Goal: Transaction & Acquisition: Subscribe to service/newsletter

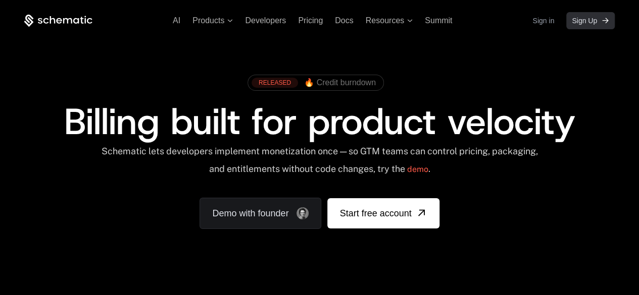
click at [341, 22] on span "Sign Up" at bounding box center [584, 21] width 25 height 10
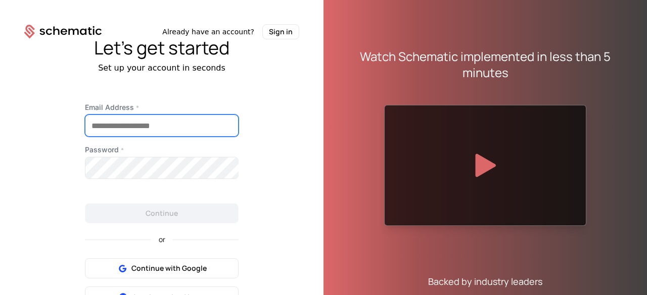
click at [211, 124] on input "Email Address *" at bounding box center [161, 125] width 153 height 21
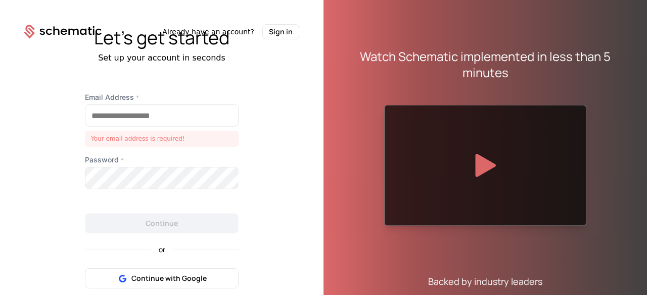
click at [169, 102] on label "Email Address *" at bounding box center [162, 97] width 154 height 10
click at [169, 105] on input "Email Address *" at bounding box center [161, 115] width 153 height 21
paste input "**********"
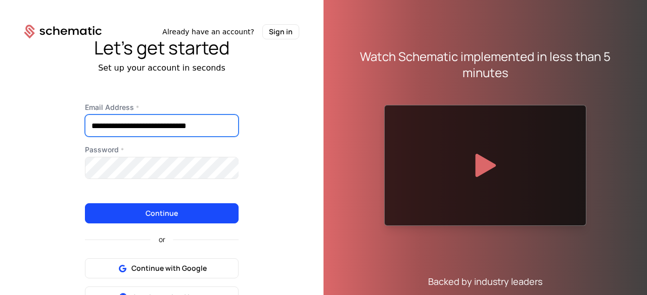
type input "**********"
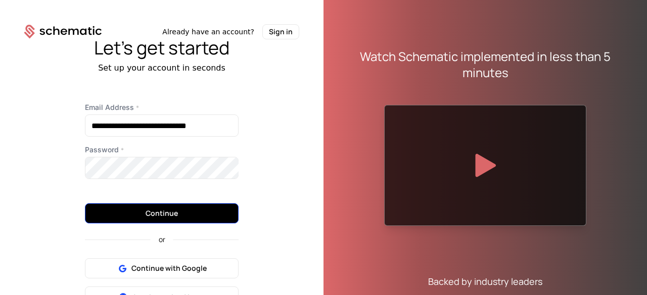
click at [141, 208] on button "Continue" at bounding box center [162, 214] width 154 height 20
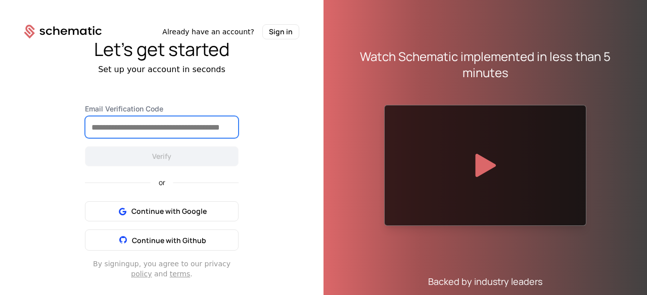
click at [200, 133] on input "Email Verification Code" at bounding box center [161, 127] width 153 height 21
paste input "******"
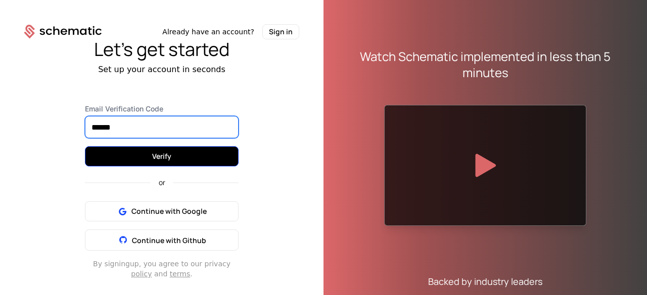
type input "******"
click at [174, 158] on button "Verify" at bounding box center [162, 156] width 154 height 20
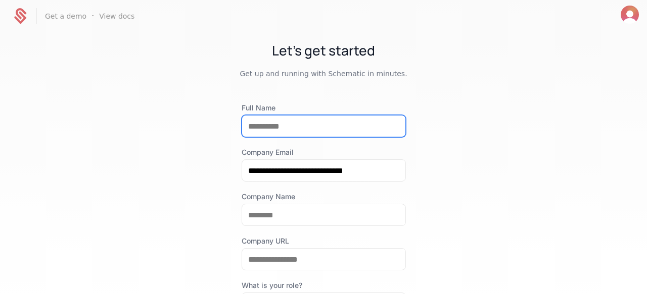
click at [314, 133] on input "Full Name" at bounding box center [323, 126] width 163 height 21
type input "**********"
drag, startPoint x: 327, startPoint y: 124, endPoint x: 204, endPoint y: 121, distance: 123.3
click at [204, 121] on div "**********" at bounding box center [323, 163] width 647 height 262
type input "**********"
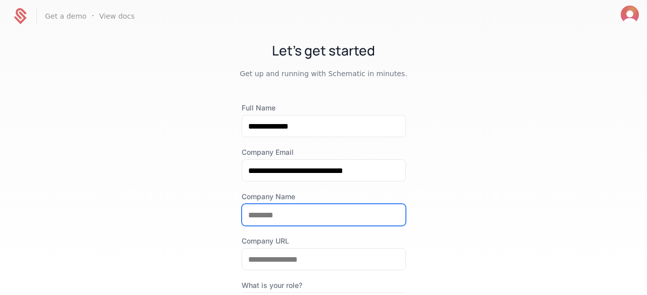
click at [328, 219] on input "Company Name" at bounding box center [323, 215] width 163 height 21
type input "*********"
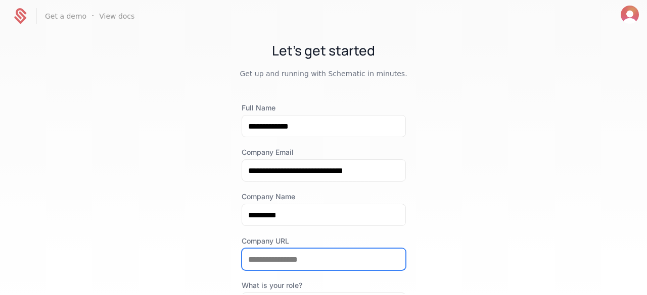
click at [292, 257] on input "Company URL" at bounding box center [323, 259] width 163 height 21
paste input "**********"
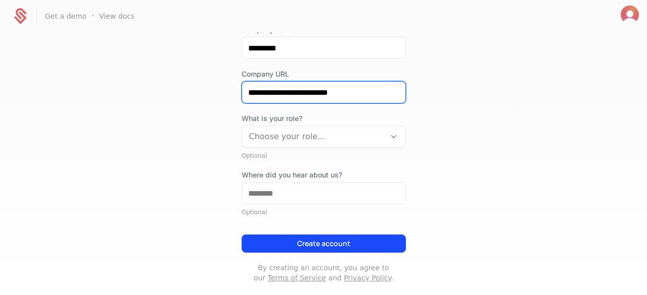
scroll to position [169, 0]
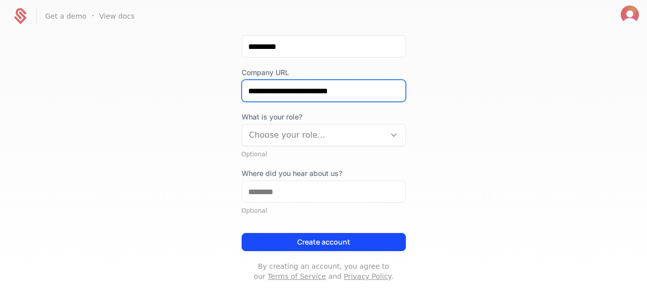
type input "**********"
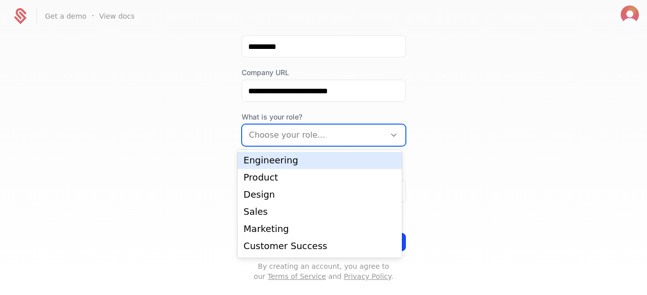
click at [269, 136] on div at bounding box center [313, 135] width 129 height 14
click at [312, 164] on div "Engineering" at bounding box center [319, 160] width 152 height 9
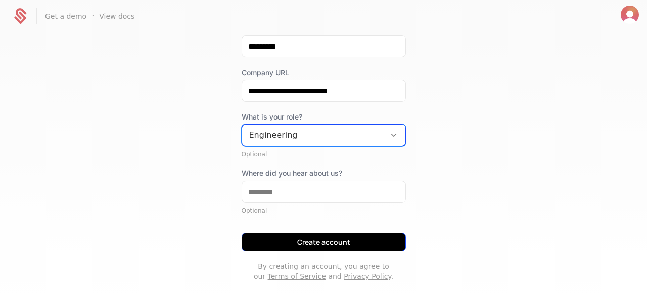
click at [266, 240] on button "Create account" at bounding box center [323, 242] width 164 height 18
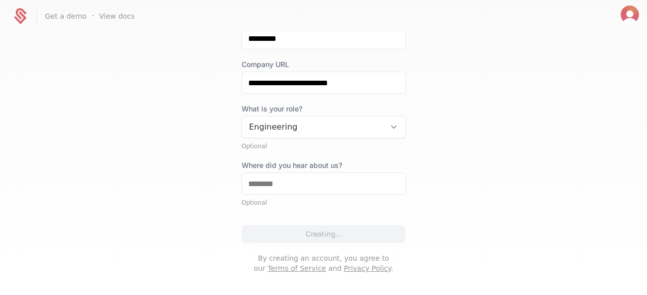
scroll to position [184, 0]
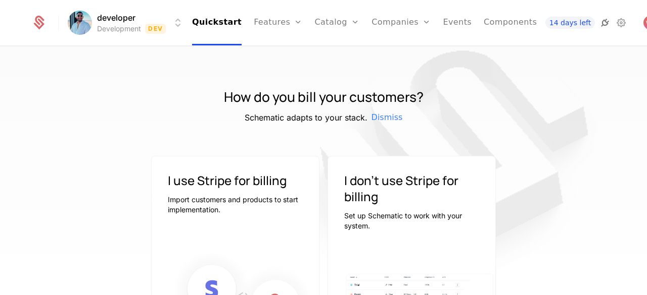
click at [599, 22] on icon at bounding box center [605, 23] width 12 height 12
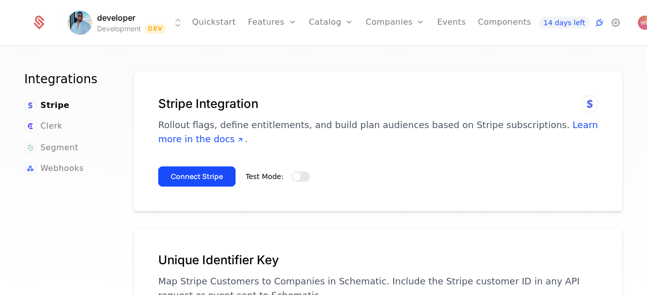
click at [293, 175] on span "button" at bounding box center [296, 177] width 8 height 8
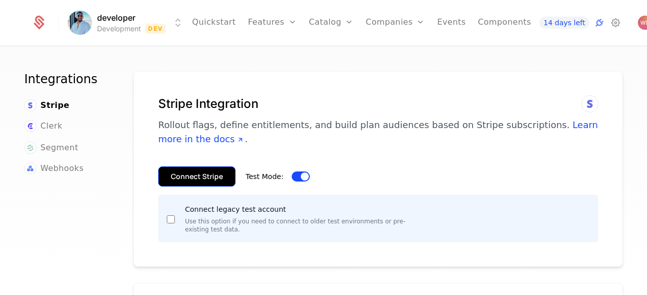
click at [217, 178] on button "Connect Stripe" at bounding box center [196, 177] width 77 height 20
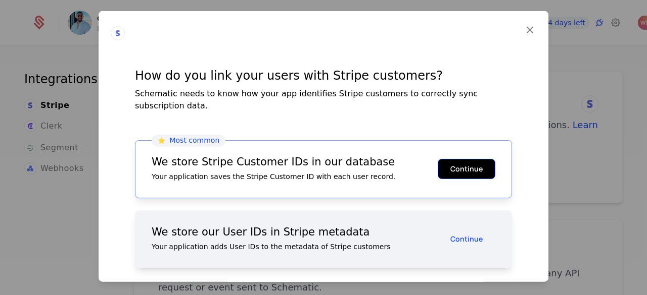
click at [463, 159] on button "Continue" at bounding box center [466, 169] width 58 height 20
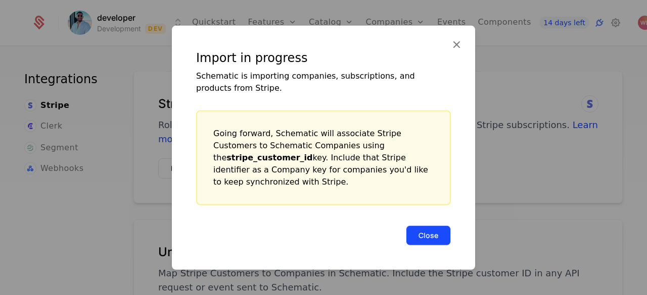
click at [430, 225] on button "Close" at bounding box center [428, 235] width 45 height 20
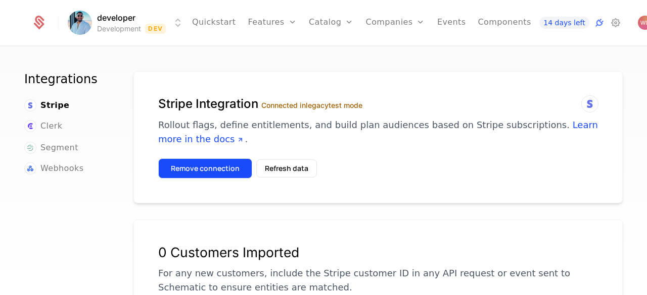
click at [242, 169] on button "Remove connection" at bounding box center [205, 169] width 94 height 20
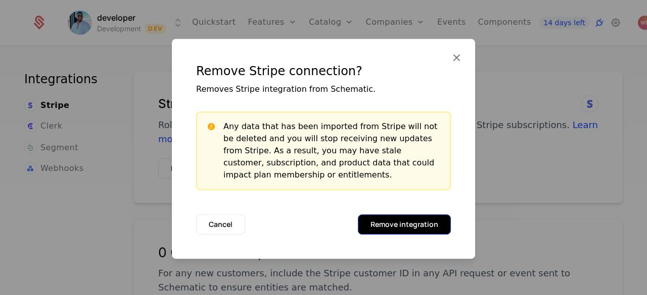
click at [381, 226] on button "Remove integration" at bounding box center [404, 225] width 93 height 20
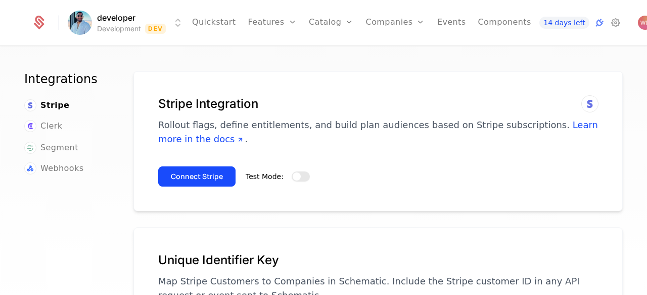
click at [295, 177] on span "button" at bounding box center [296, 177] width 8 height 8
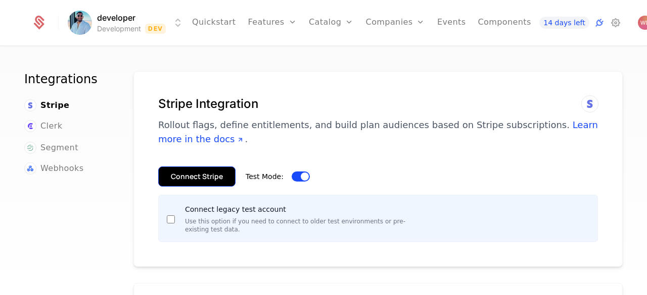
click at [222, 183] on button "Connect Stripe" at bounding box center [196, 177] width 77 height 20
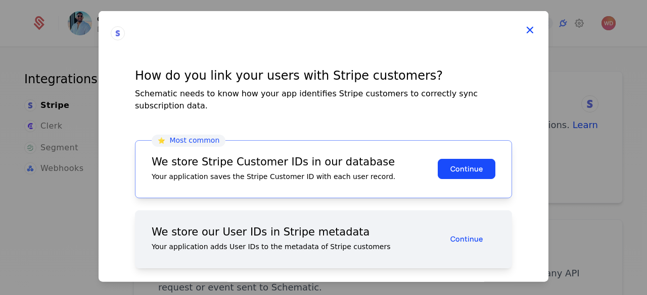
click at [528, 28] on icon at bounding box center [529, 29] width 13 height 13
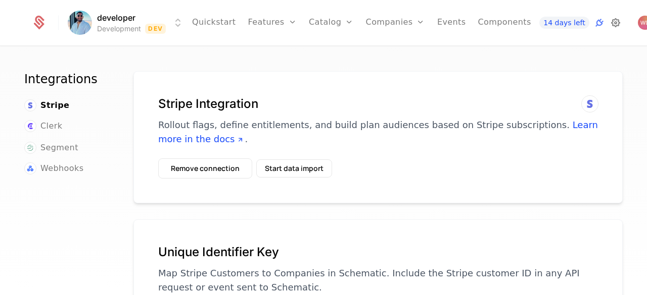
click at [609, 25] on icon at bounding box center [615, 23] width 12 height 12
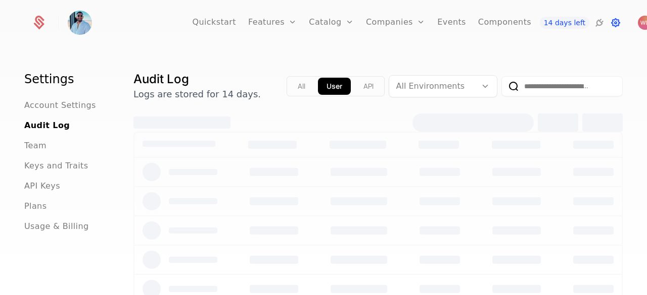
click at [609, 22] on icon at bounding box center [615, 23] width 12 height 12
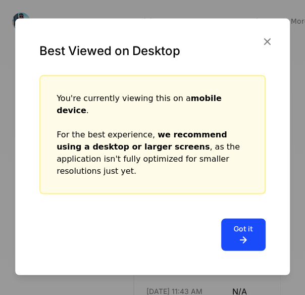
click at [245, 234] on icon at bounding box center [243, 240] width 19 height 12
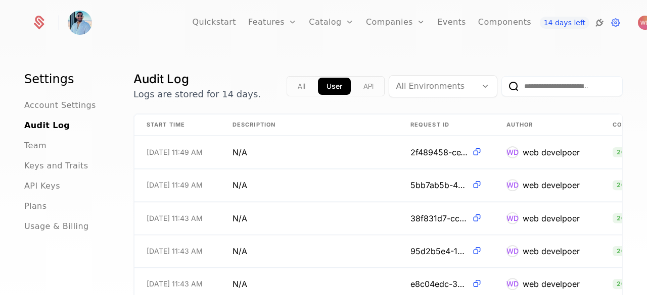
click at [593, 27] on icon at bounding box center [599, 23] width 12 height 12
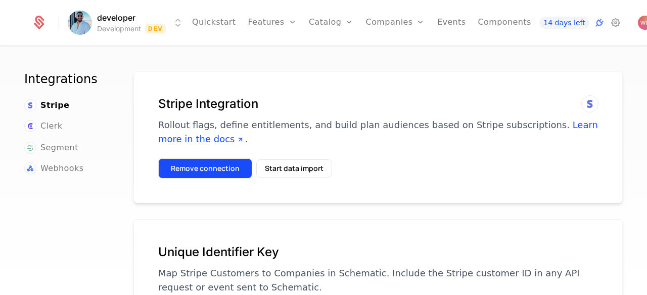
click at [227, 164] on button "Remove connection" at bounding box center [205, 169] width 94 height 20
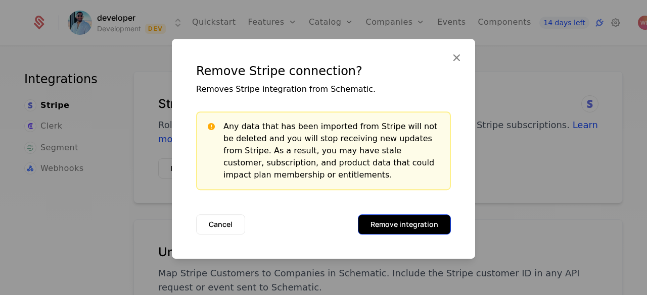
click at [377, 221] on button "Remove integration" at bounding box center [404, 225] width 93 height 20
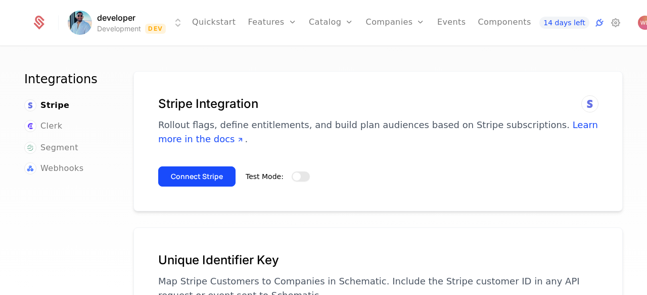
click at [292, 176] on span "button" at bounding box center [296, 177] width 8 height 8
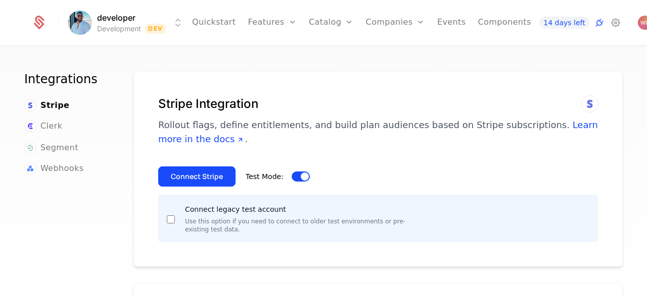
click at [184, 190] on div "Connect Stripe Test Mode: Connect legacy test account Use this option if you ne…" at bounding box center [377, 201] width 439 height 84
click at [190, 182] on button "Connect Stripe" at bounding box center [196, 177] width 77 height 20
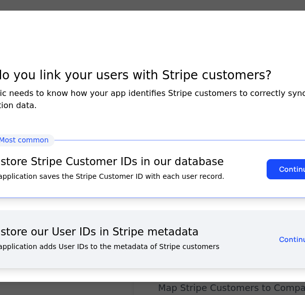
click at [129, 65] on div "How do you link your users with Stripe customers? Schematic needs to know how y…" at bounding box center [152, 157] width 401 height 245
click at [270, 7] on div at bounding box center [152, 147] width 305 height 295
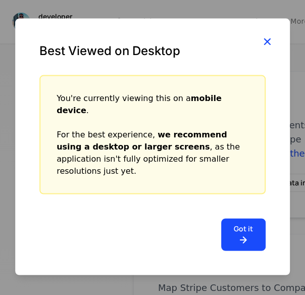
click at [264, 48] on icon "button" at bounding box center [267, 41] width 13 height 13
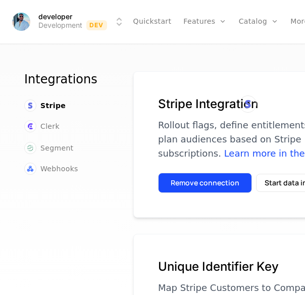
click at [189, 188] on button "Remove connection" at bounding box center [205, 183] width 94 height 20
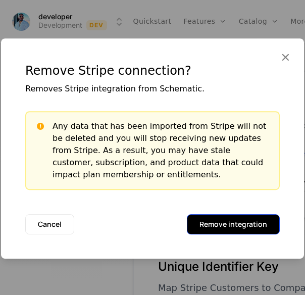
click at [217, 224] on button "Remove integration" at bounding box center [233, 224] width 93 height 20
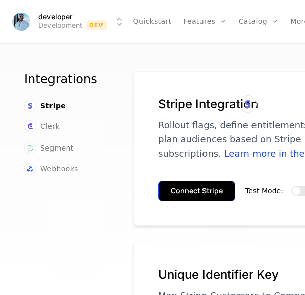
click at [221, 194] on button "Connect Stripe" at bounding box center [196, 191] width 77 height 20
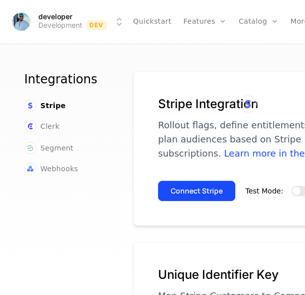
click at [292, 191] on span "button" at bounding box center [296, 191] width 8 height 8
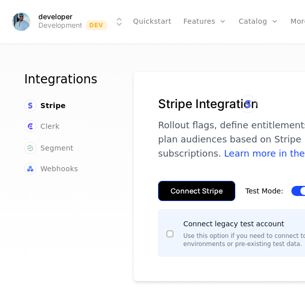
click at [199, 200] on button "Connect Stripe" at bounding box center [196, 191] width 77 height 20
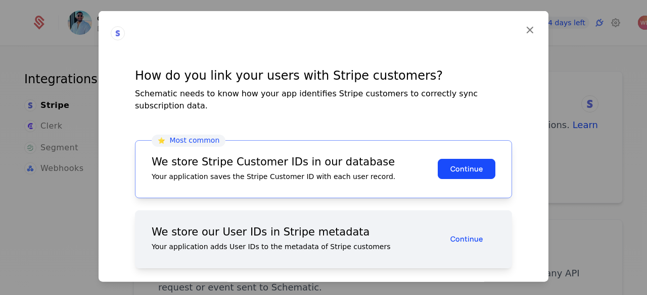
click at [305, 32] on icon at bounding box center [529, 29] width 13 height 13
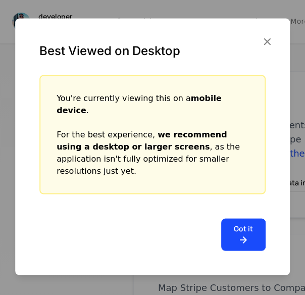
click at [240, 222] on button "Got it" at bounding box center [243, 235] width 44 height 32
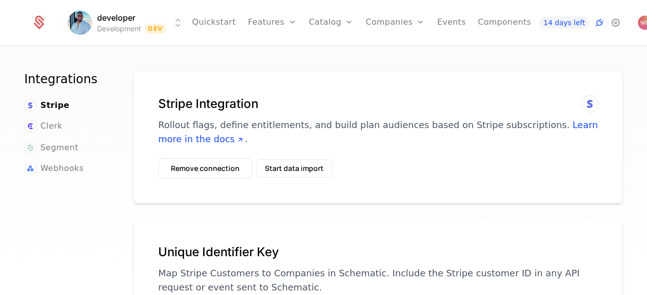
click at [305, 66] on div "Integrations Stripe Clerk Segment Webhooks Stripe Integration Rollout flags, de…" at bounding box center [323, 174] width 647 height 255
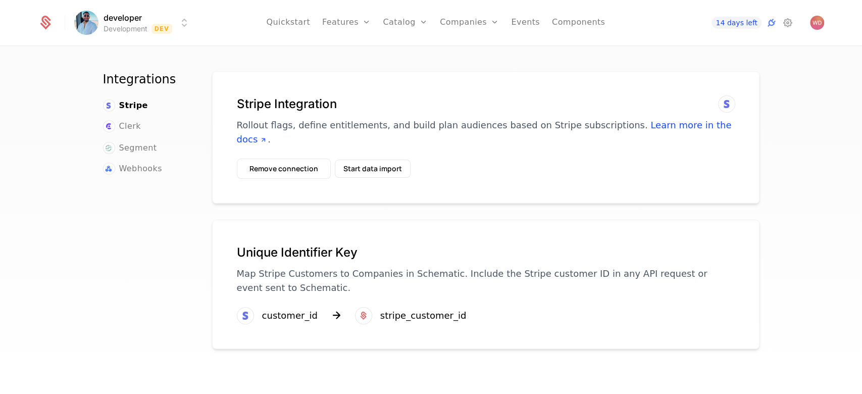
click at [147, 34] on div "developer Development Dev Quickstart Features Features Flags Catalog Plans Add …" at bounding box center [431, 22] width 786 height 45
click at [158, 29] on html "developer Development Dev Quickstart Features Features Flags Catalog Plans Add …" at bounding box center [431, 197] width 862 height 394
click at [301, 21] on html "developer Development Dev Quickstart Features Features Flags Catalog Plans Add …" at bounding box center [431, 197] width 862 height 394
click at [292, 34] on link "Quickstart" at bounding box center [288, 22] width 44 height 45
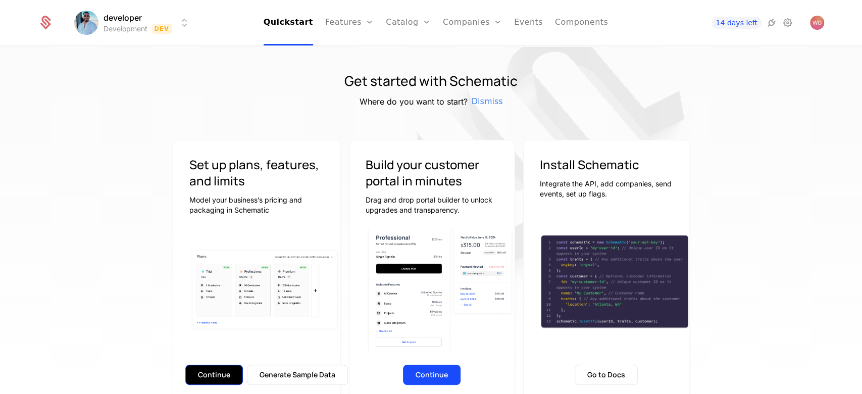
click at [229, 294] on button "Continue" at bounding box center [214, 375] width 58 height 20
